Goal: Check status: Check status

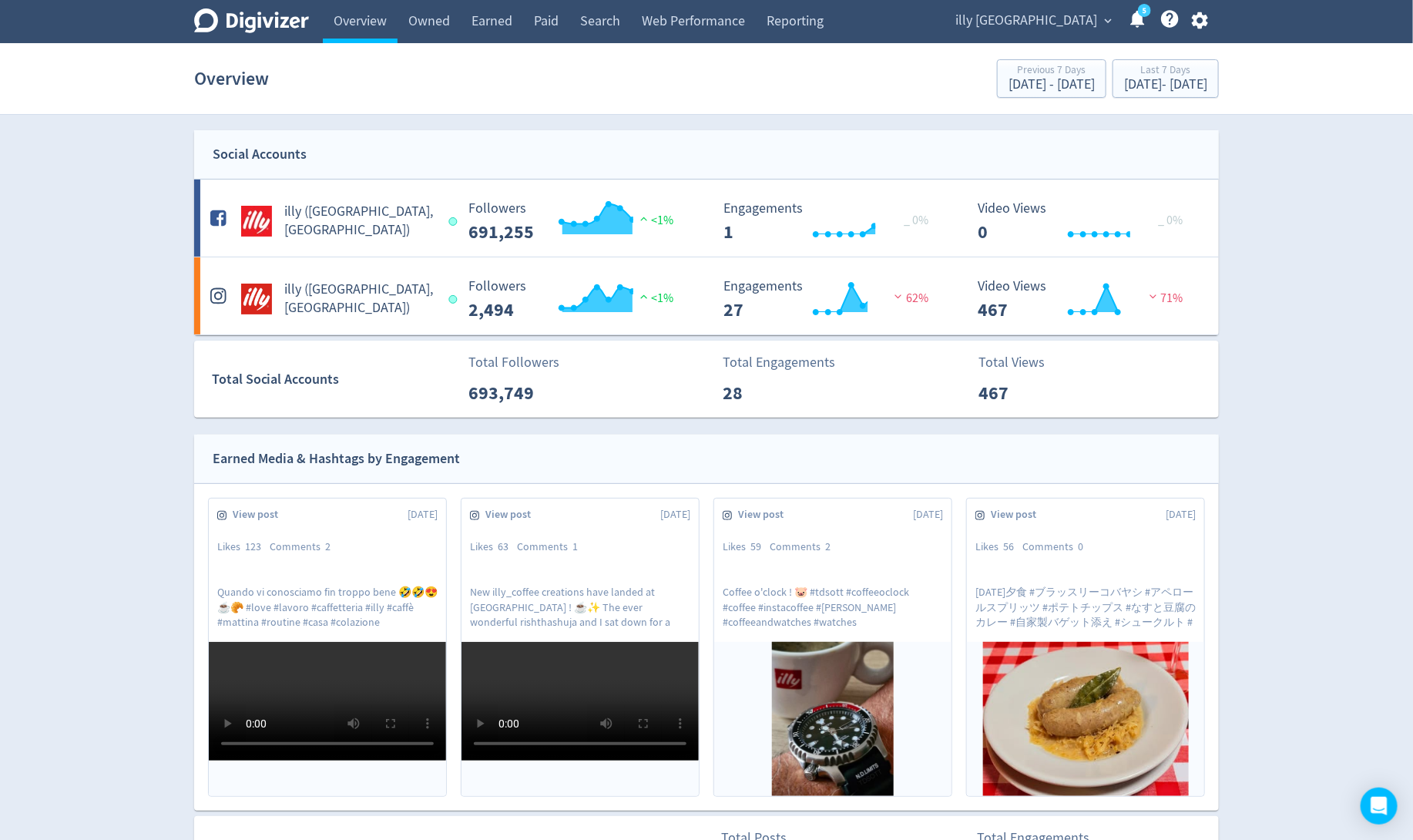
click at [1073, 20] on span "illy [GEOGRAPHIC_DATA]" at bounding box center [1026, 20] width 142 height 25
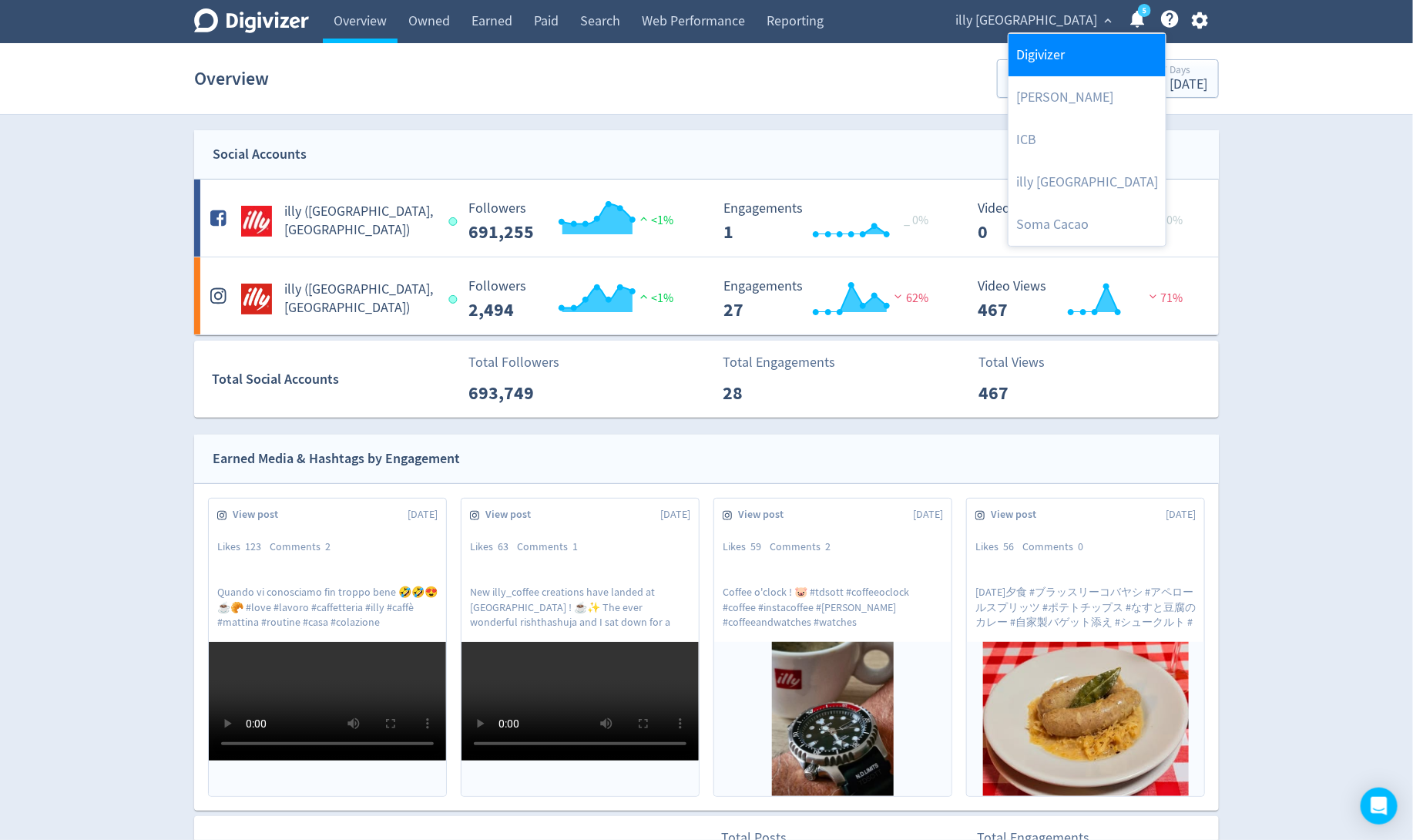
click at [1060, 57] on link "Digivizer" at bounding box center [1087, 55] width 157 height 43
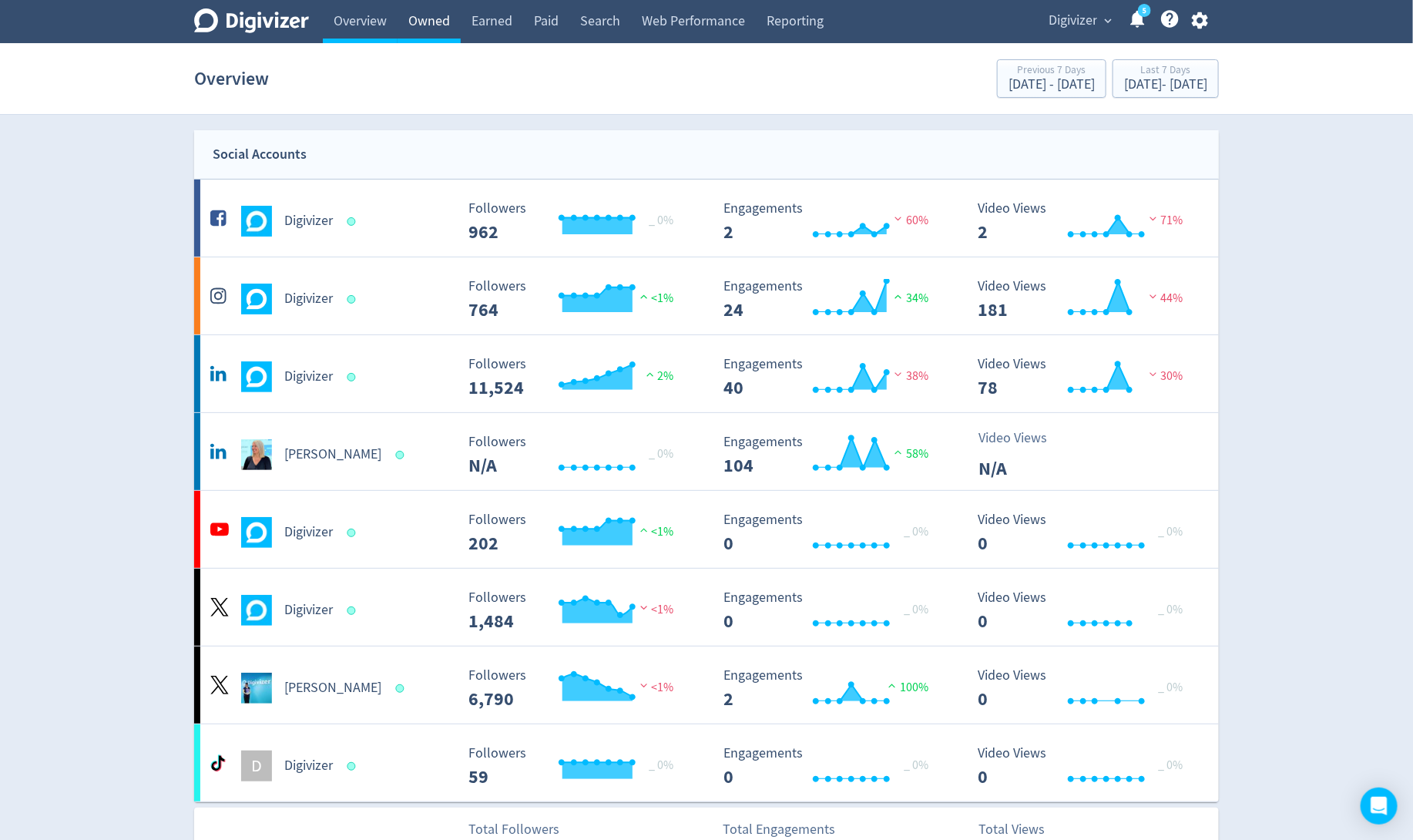
click at [429, 12] on link "Owned" at bounding box center [429, 21] width 63 height 43
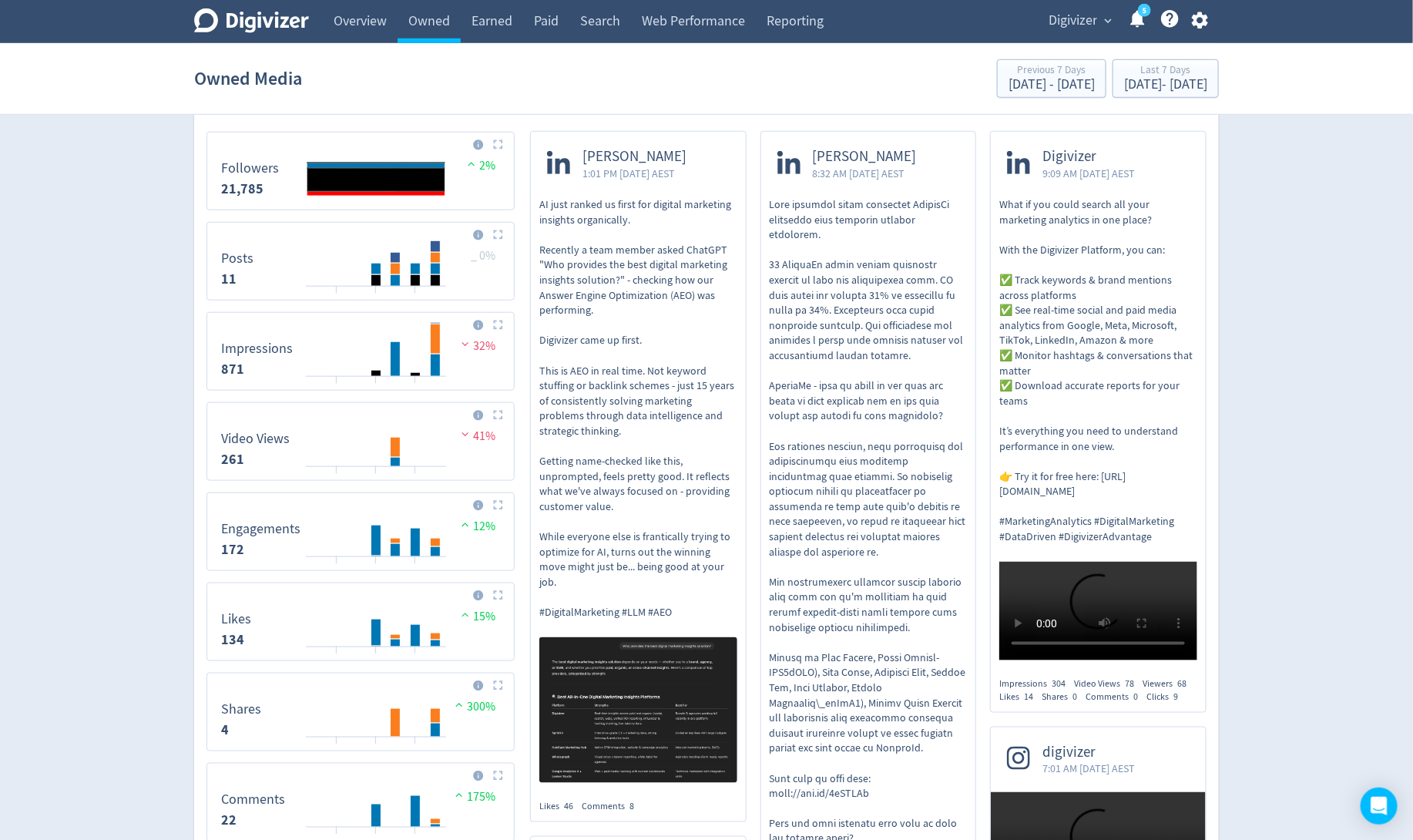
scroll to position [565, 0]
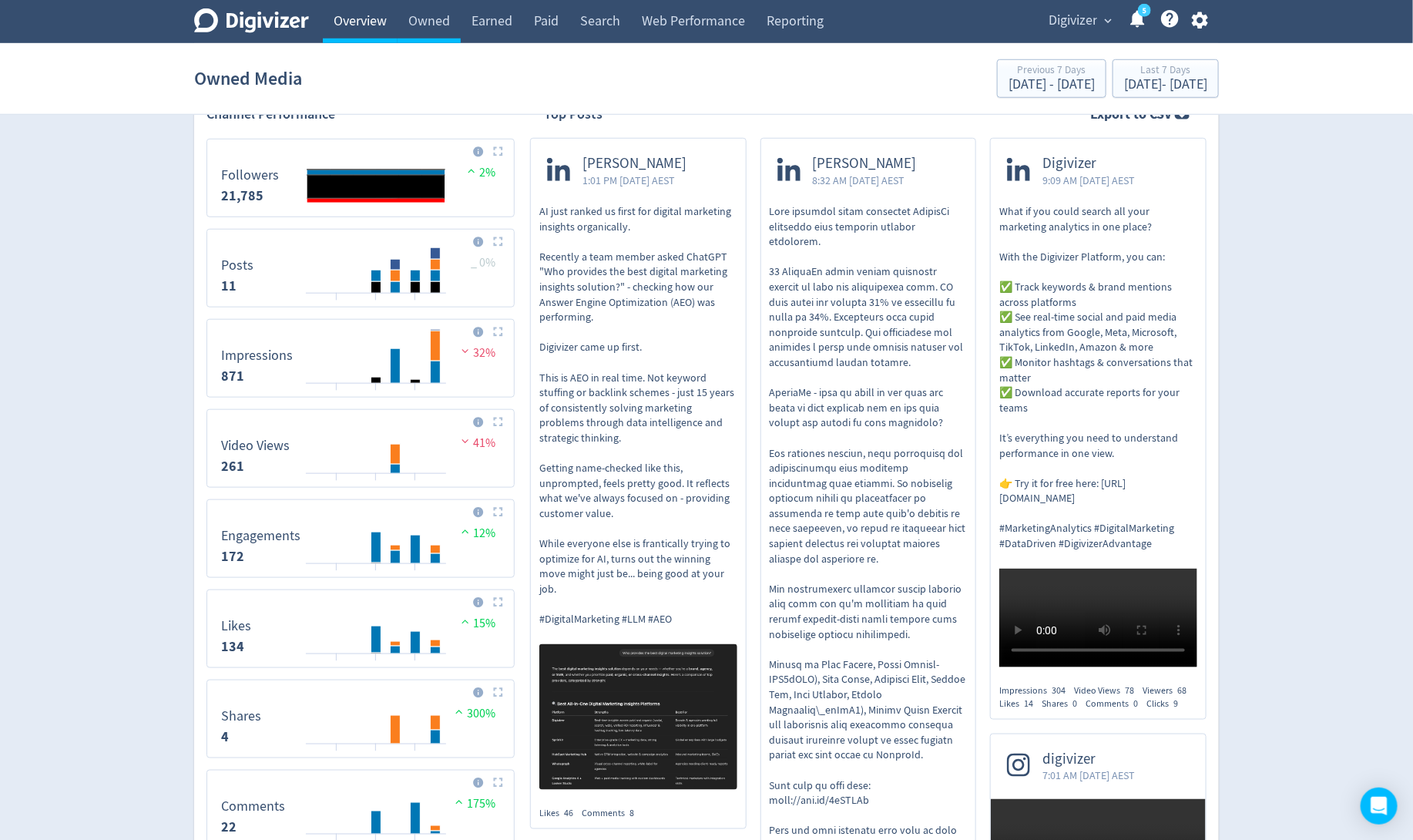
click at [367, 16] on link "Overview" at bounding box center [360, 21] width 75 height 43
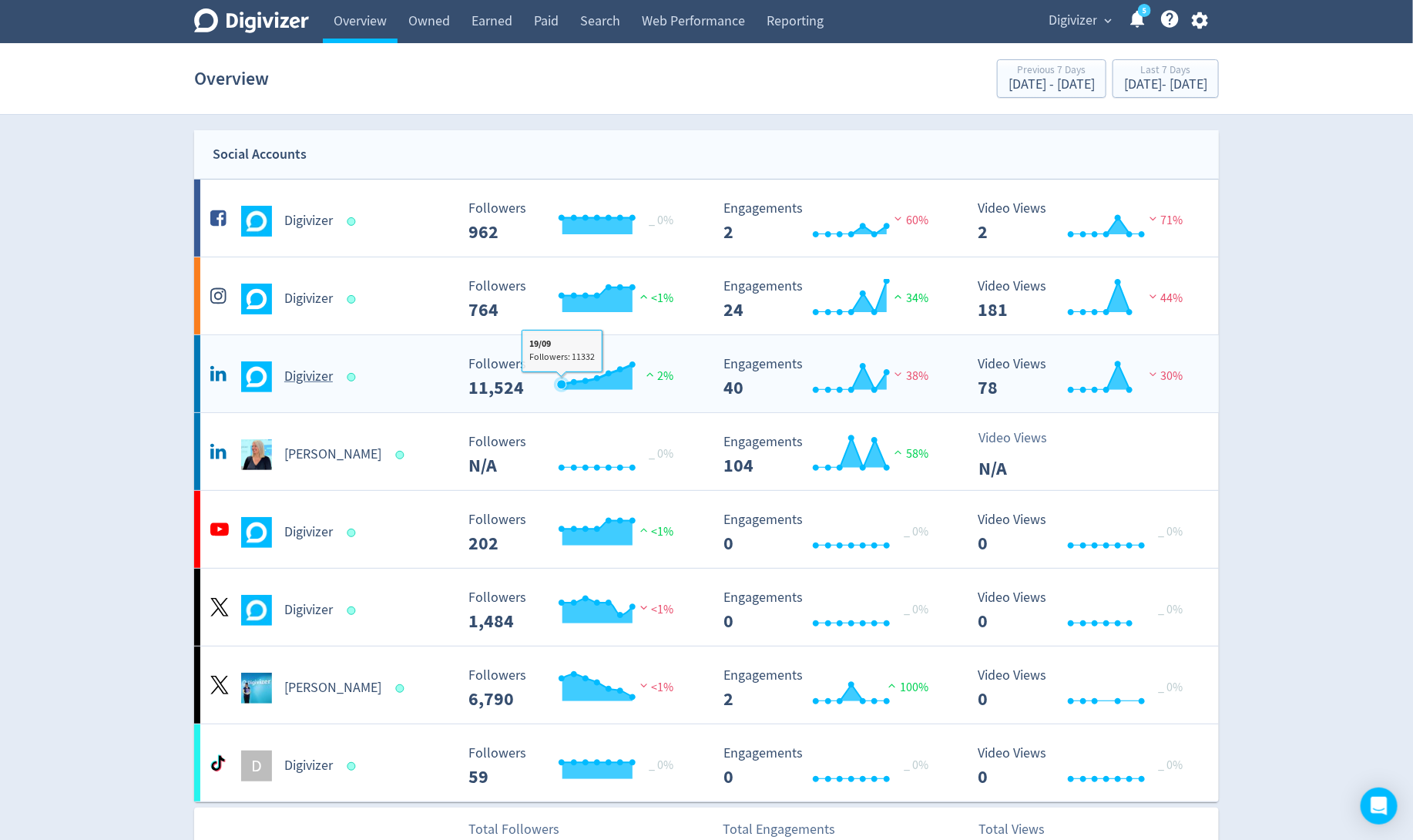
click at [560, 386] on icon "\a Followers\a 11,524\a" at bounding box center [561, 384] width 9 height 9
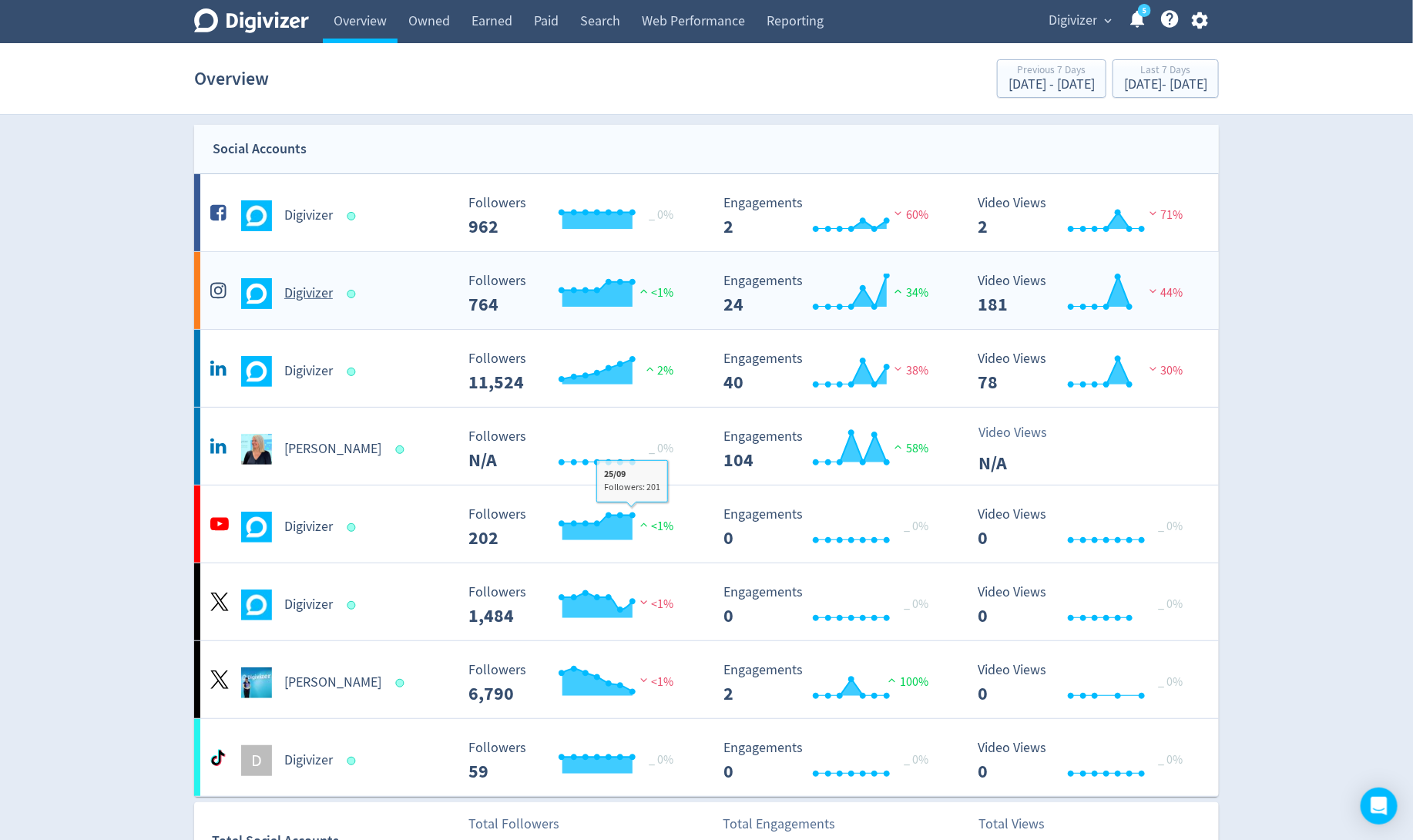
click at [411, 284] on div "Digivizer" at bounding box center [331, 293] width 249 height 31
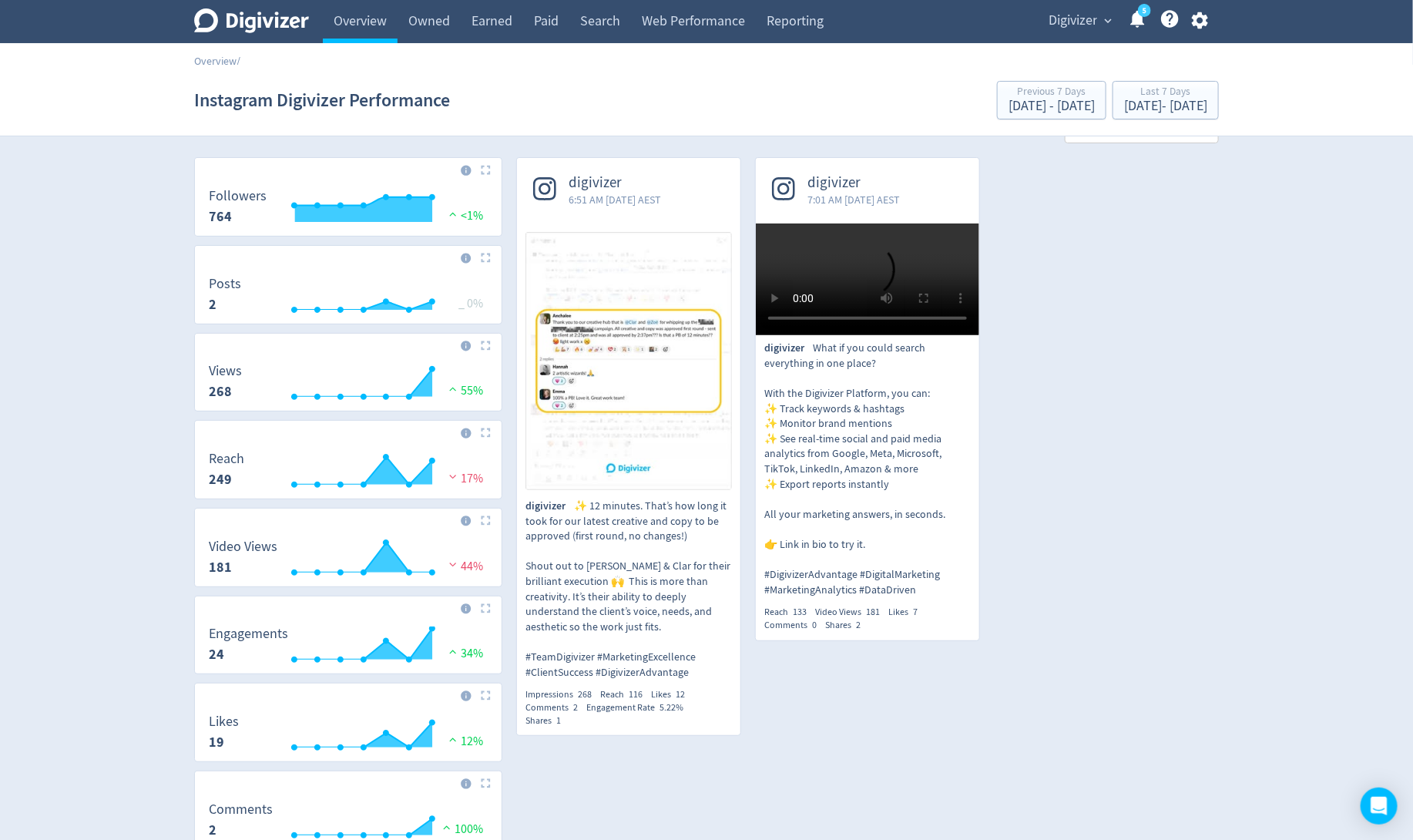
scroll to position [34, 0]
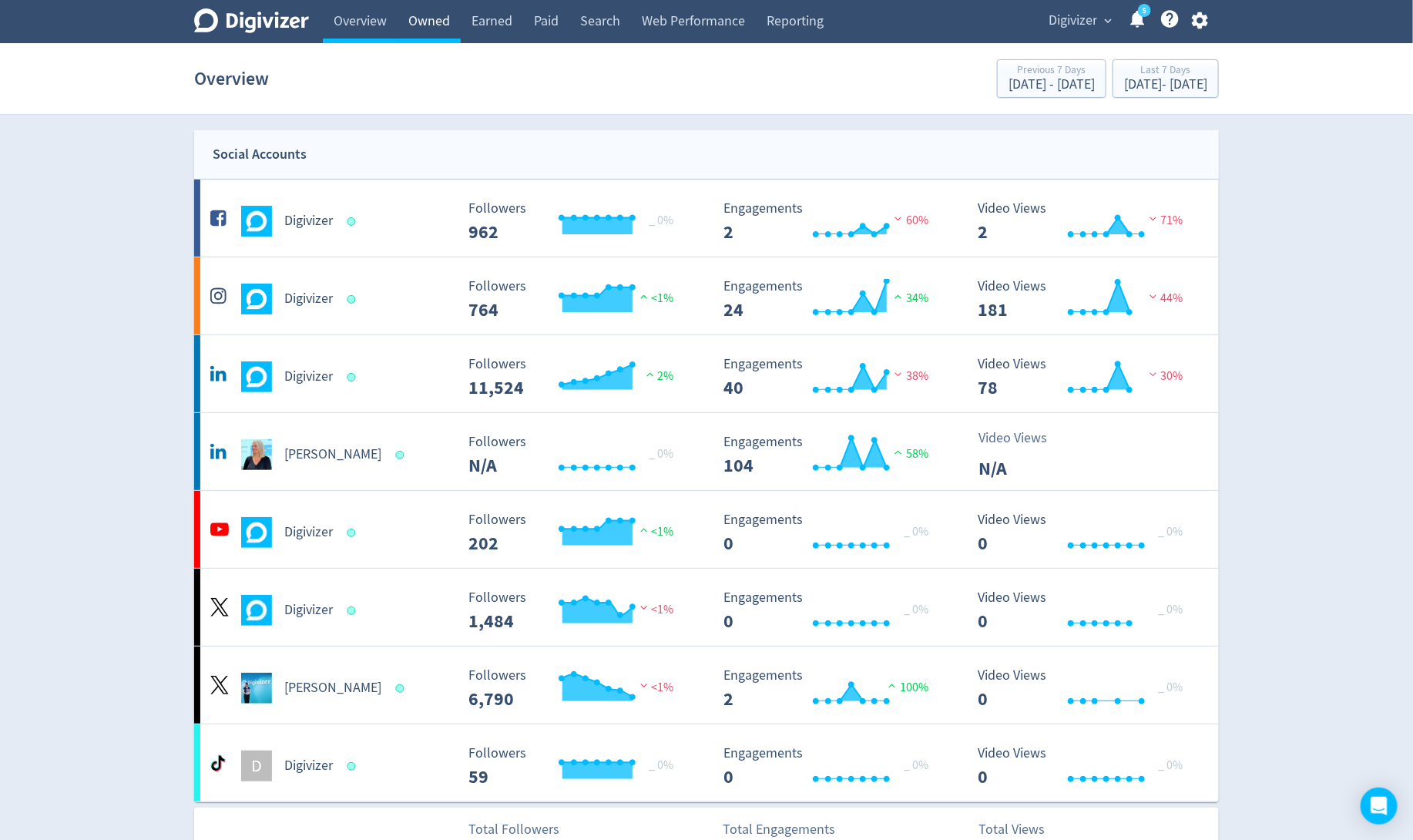
click at [432, 23] on link "Owned" at bounding box center [429, 21] width 63 height 43
